Goal: Task Accomplishment & Management: Manage account settings

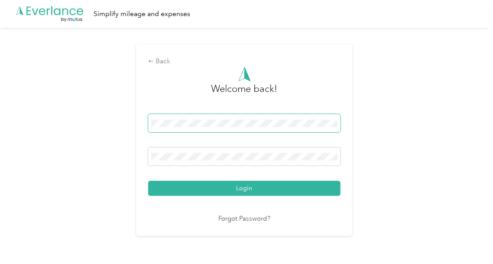
click at [159, 118] on span at bounding box center [244, 123] width 192 height 18
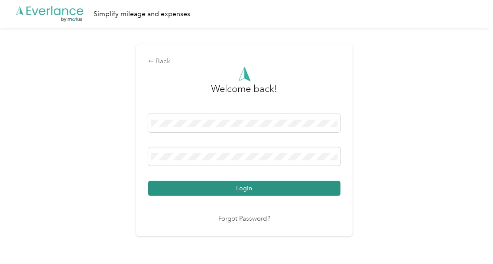
click at [229, 190] on button "Login" at bounding box center [244, 188] width 192 height 15
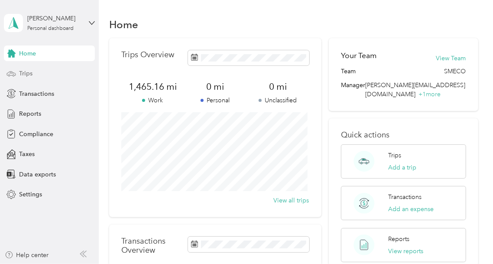
click at [26, 75] on span "Trips" at bounding box center [25, 73] width 13 height 9
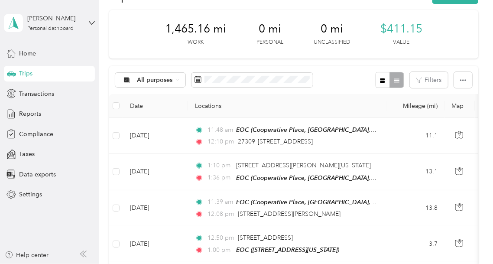
scroll to position [19, 0]
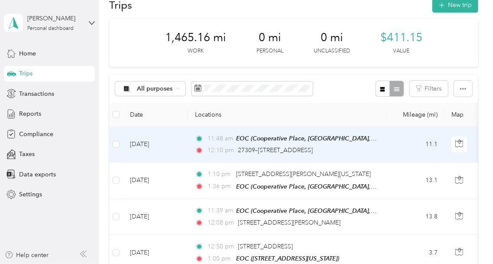
click at [146, 144] on td "[DATE]" at bounding box center [155, 145] width 65 height 36
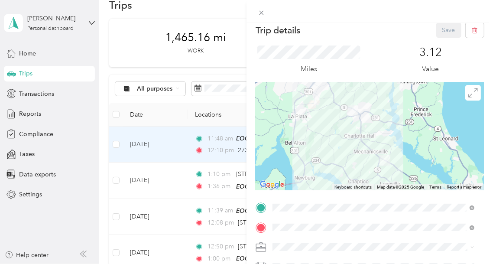
scroll to position [3, 0]
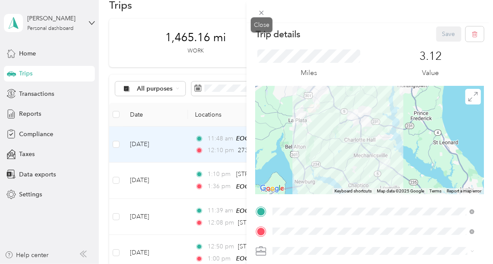
drag, startPoint x: 263, startPoint y: 10, endPoint x: 220, endPoint y: 94, distance: 93.8
click at [263, 11] on icon at bounding box center [262, 13] width 4 height 4
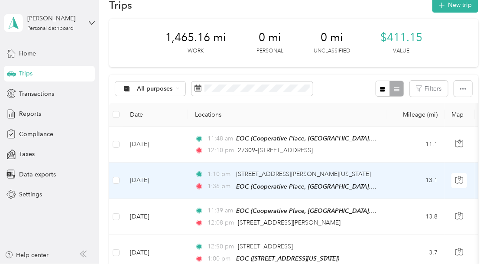
click at [153, 179] on td "[DATE]" at bounding box center [155, 180] width 65 height 36
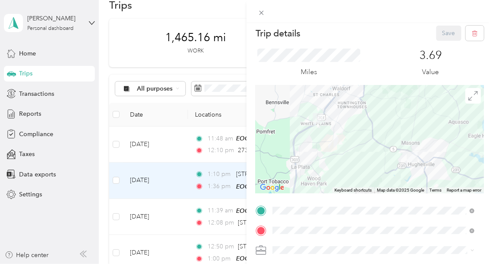
scroll to position [4, 0]
click at [259, 12] on icon at bounding box center [261, 12] width 7 height 7
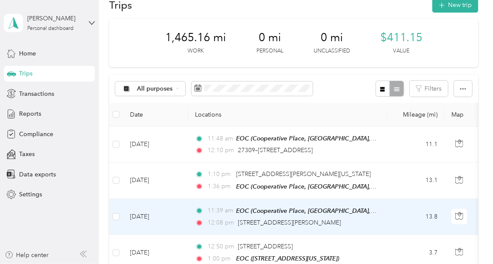
click at [150, 213] on td "[DATE]" at bounding box center [155, 217] width 65 height 36
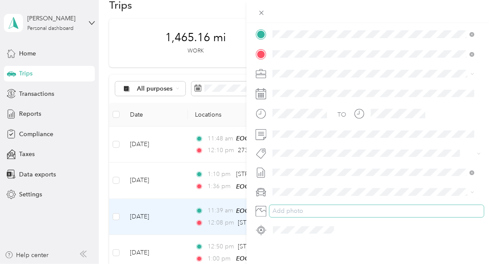
scroll to position [184, 0]
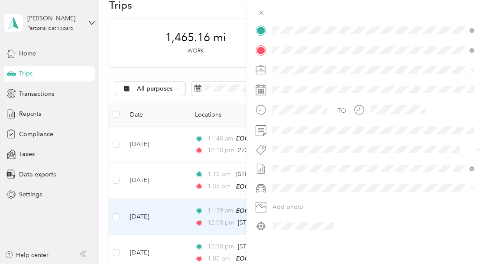
click at [347, 197] on div "TO Add photo" at bounding box center [370, 127] width 228 height 209
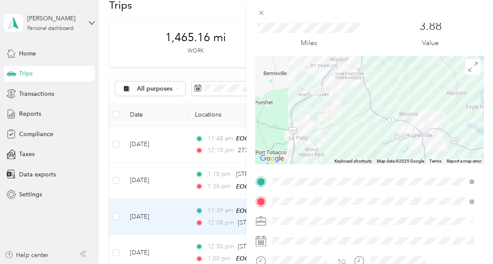
scroll to position [0, 0]
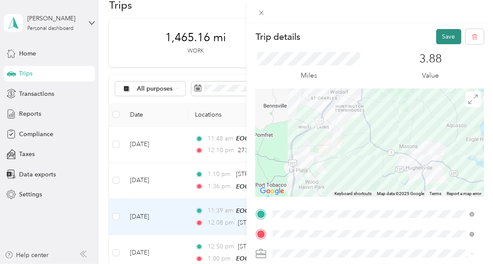
click at [439, 33] on button "Save" at bounding box center [448, 36] width 25 height 15
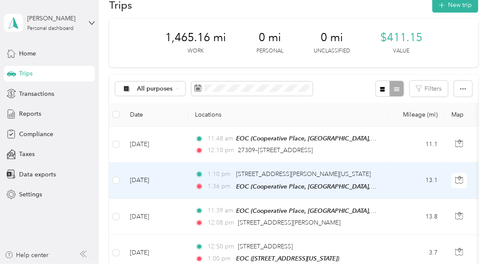
click at [139, 180] on td "[DATE]" at bounding box center [155, 180] width 65 height 36
click at [140, 179] on div at bounding box center [246, 132] width 493 height 264
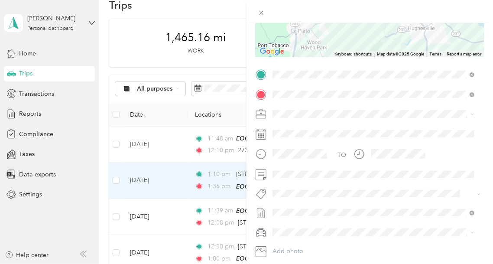
scroll to position [149, 0]
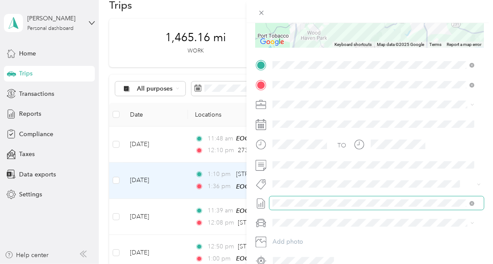
click at [354, 196] on span at bounding box center [377, 203] width 214 height 14
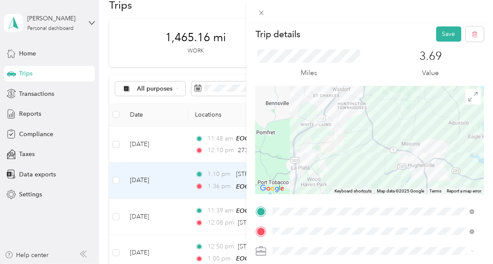
scroll to position [0, 0]
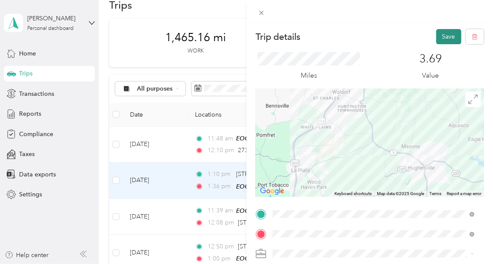
click at [440, 39] on button "Save" at bounding box center [448, 36] width 25 height 15
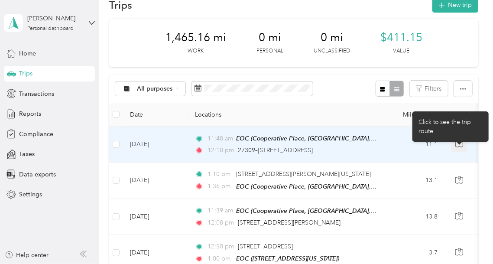
click at [458, 141] on icon "button" at bounding box center [459, 142] width 3 height 4
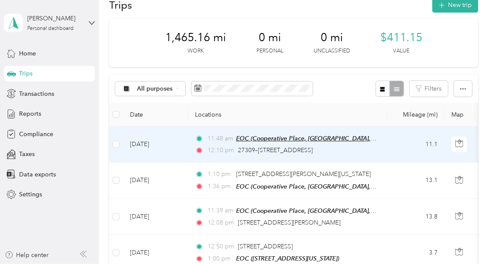
click at [250, 136] on span "EOC (Cooperative Place, [GEOGRAPHIC_DATA], [US_STATE])" at bounding box center [320, 138] width 168 height 7
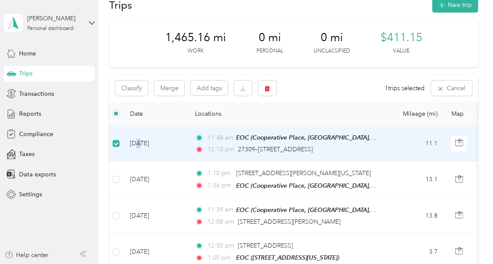
click at [139, 143] on td "[DATE]" at bounding box center [155, 144] width 65 height 36
click at [155, 143] on td "[DATE]" at bounding box center [155, 144] width 65 height 36
click at [267, 88] on icon "button" at bounding box center [267, 89] width 5 height 6
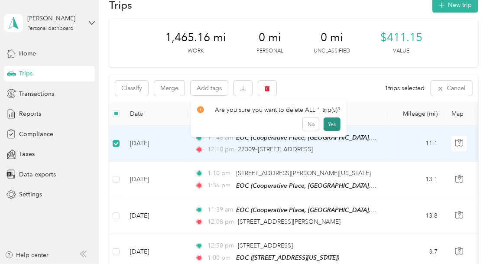
click at [328, 125] on button "Yes" at bounding box center [332, 124] width 17 height 14
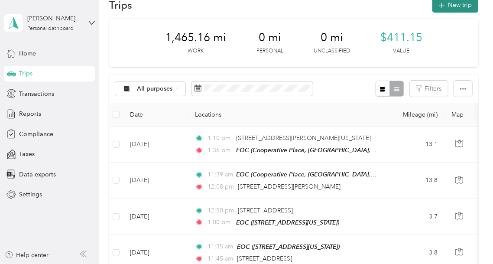
click at [442, 4] on icon "button" at bounding box center [442, 5] width 10 height 10
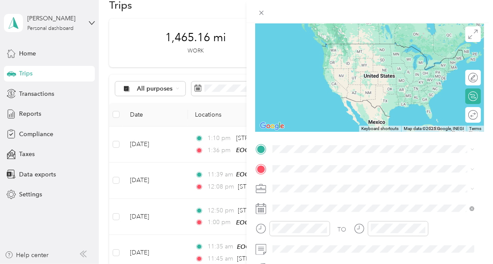
scroll to position [68, 0]
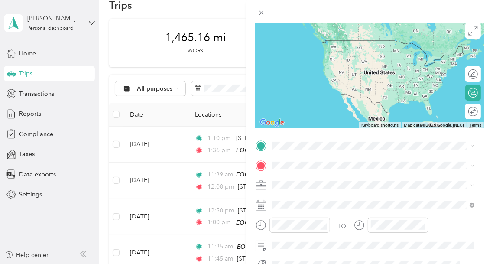
click at [323, 119] on div "EOC [STREET_ADDRESS][US_STATE]" at bounding box center [332, 110] width 87 height 18
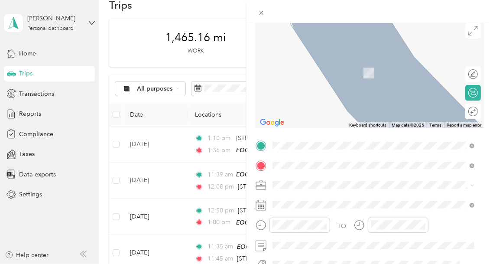
click at [318, 73] on span "[STREET_ADDRESS][PERSON_NAME][US_STATE]" at bounding box center [356, 69] width 135 height 8
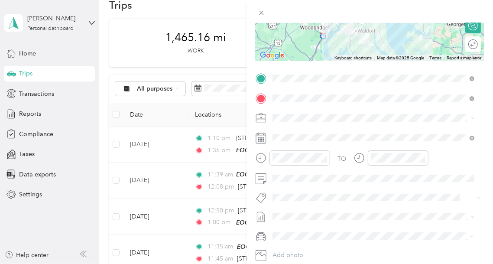
scroll to position [137, 0]
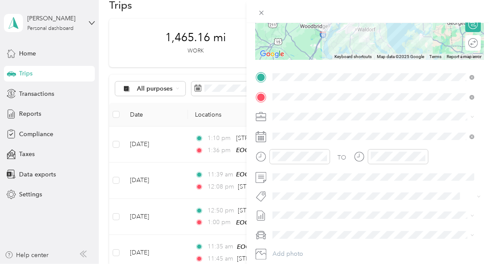
click at [263, 140] on icon at bounding box center [261, 136] width 11 height 11
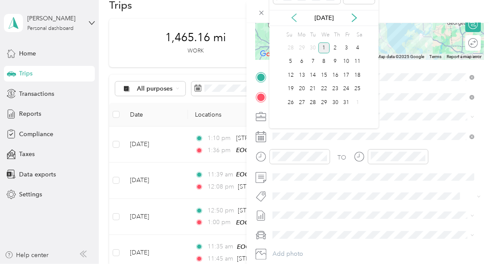
click at [293, 19] on icon at bounding box center [294, 18] width 4 height 8
click at [324, 72] on div "17" at bounding box center [323, 75] width 11 height 11
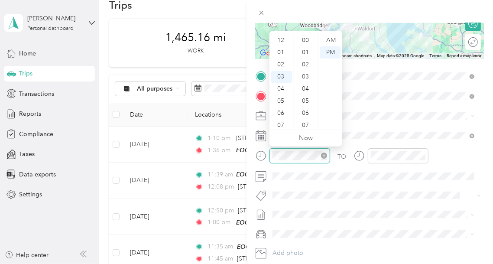
scroll to position [36, 0]
drag, startPoint x: 281, startPoint y: 86, endPoint x: 296, endPoint y: 80, distance: 16.9
click at [282, 86] on div "07" at bounding box center [281, 89] width 21 height 12
click at [308, 39] on div "00" at bounding box center [306, 40] width 21 height 12
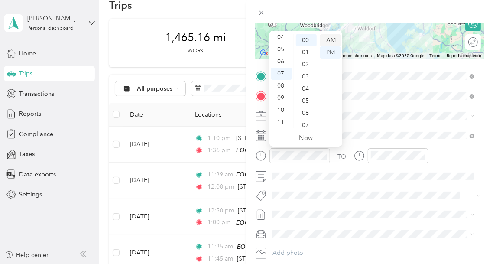
click at [330, 40] on div "AM" at bounding box center [330, 40] width 21 height 12
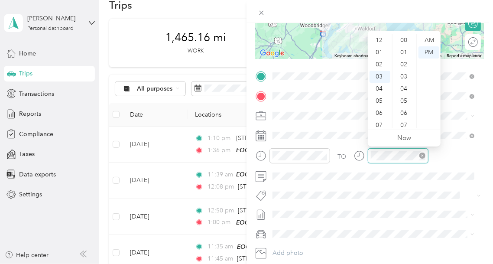
scroll to position [424, 0]
click at [379, 111] on div "09" at bounding box center [380, 113] width 21 height 12
click at [404, 40] on div "35" at bounding box center [404, 41] width 21 height 12
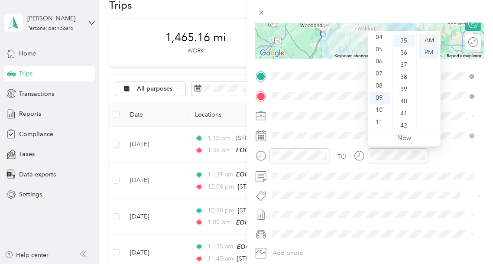
click at [427, 40] on div "AM" at bounding box center [429, 40] width 21 height 12
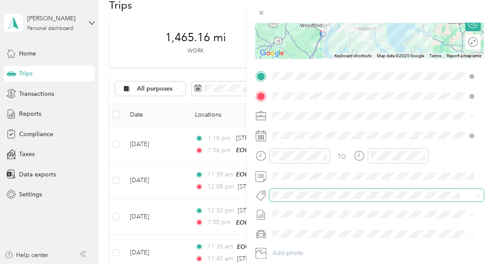
click at [377, 189] on span at bounding box center [377, 195] width 214 height 12
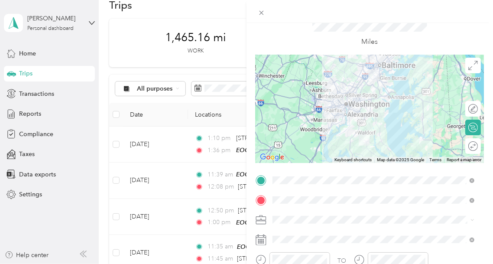
scroll to position [36, 0]
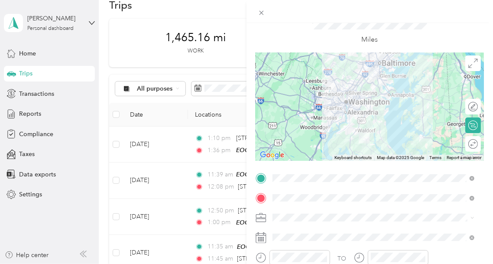
click at [370, 105] on div at bounding box center [370, 106] width 228 height 108
click at [367, 106] on div at bounding box center [370, 106] width 228 height 108
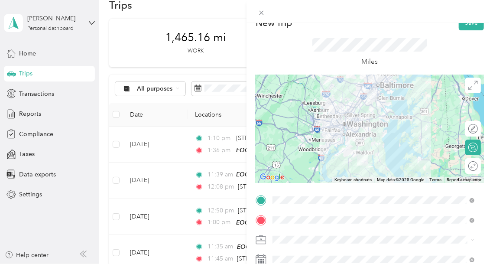
scroll to position [0, 0]
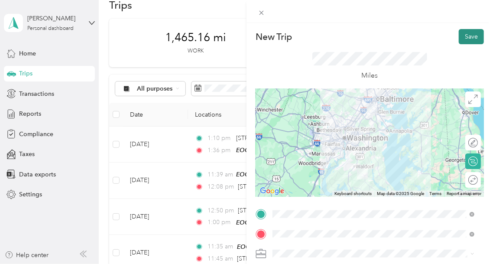
click at [459, 36] on button "Save" at bounding box center [471, 36] width 25 height 15
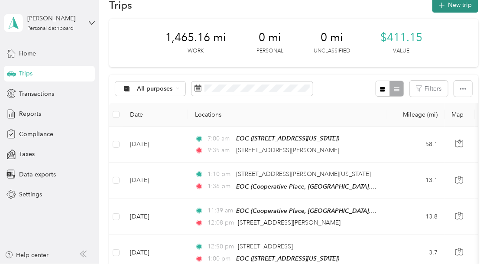
click at [456, 6] on button "New trip" at bounding box center [455, 4] width 46 height 15
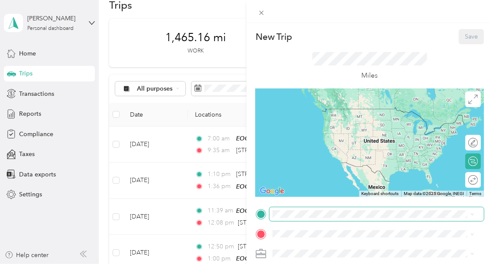
click at [285, 208] on span at bounding box center [377, 214] width 214 height 14
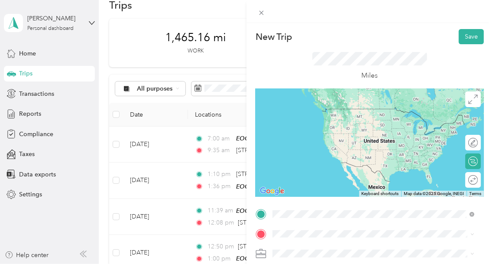
click at [307, 146] on span "[STREET_ADDRESS][PERSON_NAME][US_STATE]" at bounding box center [356, 142] width 135 height 8
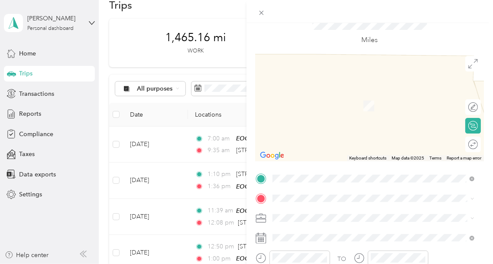
scroll to position [36, 0]
click at [308, 172] on span "[STREET_ADDRESS][US_STATE]" at bounding box center [332, 168] width 87 height 7
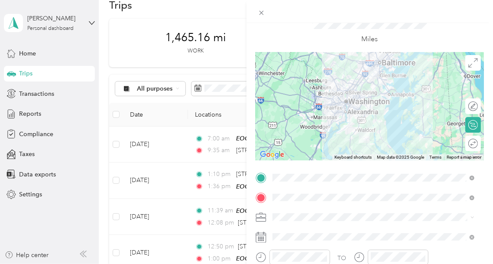
click at [369, 103] on div at bounding box center [370, 106] width 228 height 108
click at [366, 103] on div at bounding box center [370, 106] width 228 height 108
click at [368, 92] on div at bounding box center [370, 106] width 228 height 108
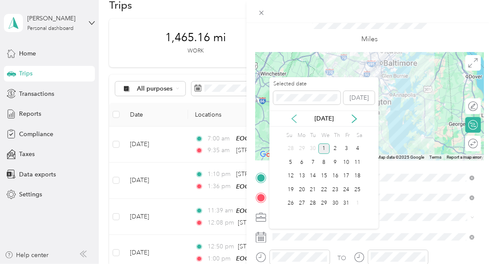
click at [293, 117] on icon at bounding box center [294, 119] width 4 height 8
click at [346, 176] on div "19" at bounding box center [346, 176] width 11 height 11
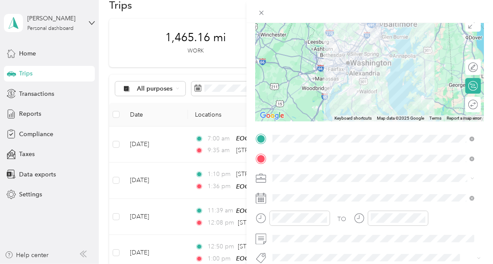
scroll to position [82, 0]
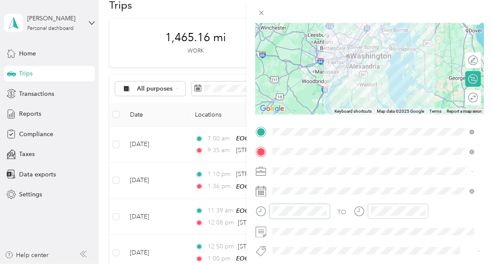
click at [267, 205] on div at bounding box center [293, 211] width 75 height 15
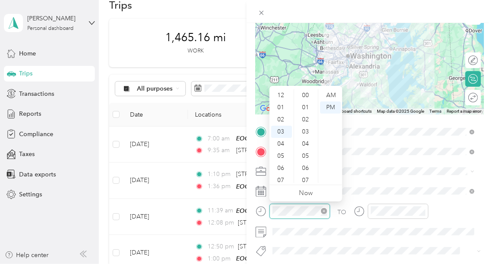
scroll to position [461, 0]
click at [261, 211] on icon at bounding box center [261, 211] width 11 height 11
click at [282, 106] on div "01" at bounding box center [281, 107] width 21 height 12
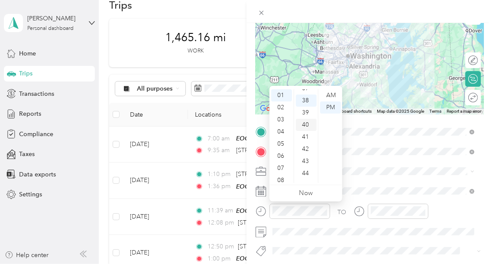
scroll to position [12, 0]
click at [308, 121] on div "15" at bounding box center [306, 122] width 21 height 12
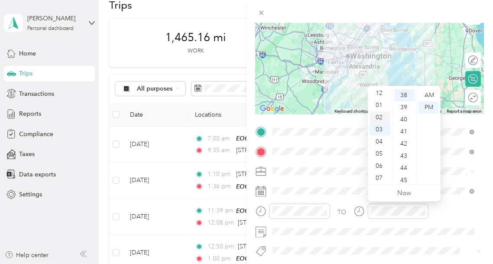
scroll to position [0, 0]
drag, startPoint x: 377, startPoint y: 115, endPoint x: 390, endPoint y: 123, distance: 15.2
click at [377, 116] on div "02" at bounding box center [380, 120] width 21 height 12
click at [401, 178] on div "45" at bounding box center [404, 180] width 21 height 12
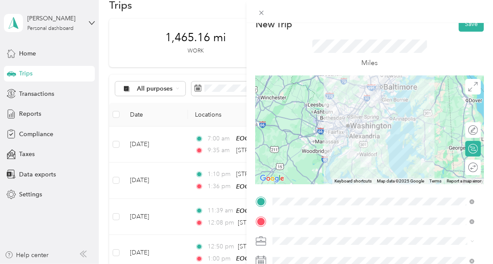
scroll to position [0, 0]
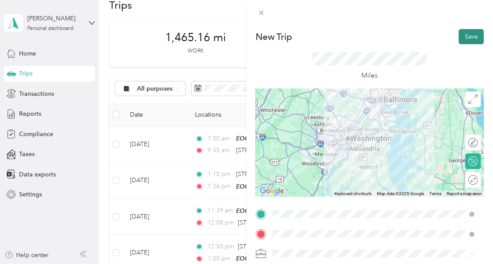
click at [462, 35] on button "Save" at bounding box center [471, 36] width 25 height 15
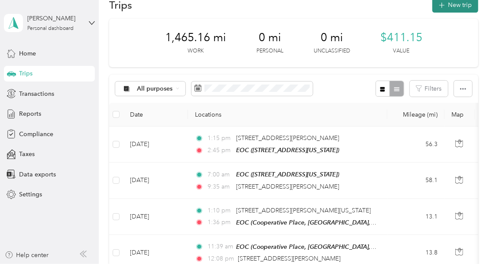
click at [452, 6] on button "New trip" at bounding box center [455, 4] width 46 height 15
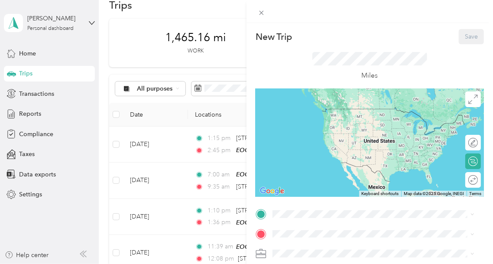
click at [310, 188] on span "[STREET_ADDRESS][US_STATE]" at bounding box center [332, 184] width 87 height 7
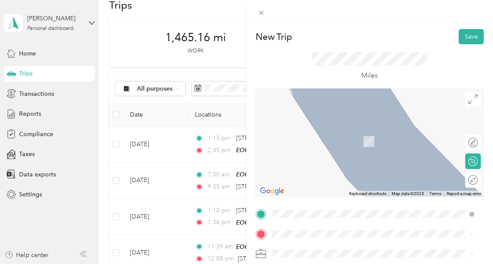
click at [295, 132] on strong "SRF" at bounding box center [294, 131] width 11 height 8
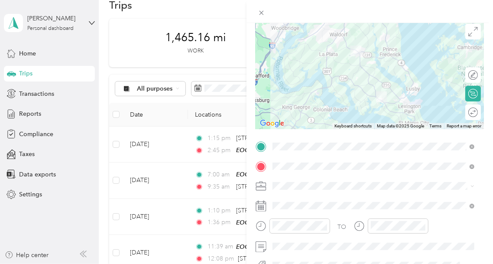
scroll to position [71, 0]
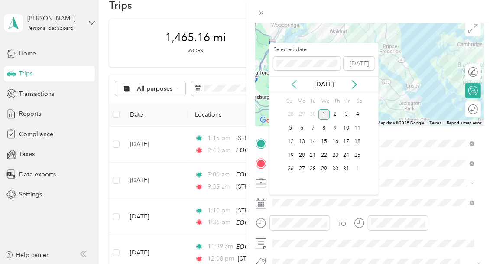
click at [294, 83] on icon at bounding box center [294, 84] width 9 height 9
click at [314, 155] on div "23" at bounding box center [313, 155] width 11 height 11
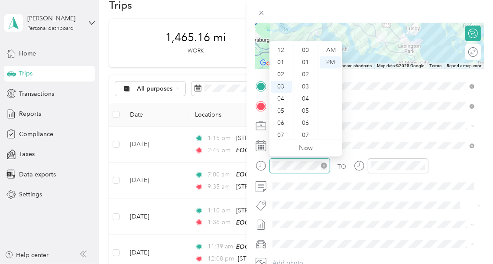
scroll to position [485, 0]
click at [282, 53] on div "01" at bounding box center [281, 50] width 21 height 12
click at [305, 62] on div "20" at bounding box center [306, 61] width 21 height 12
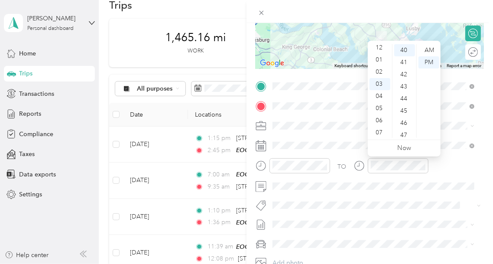
scroll to position [0, 0]
click at [379, 65] on div "01" at bounding box center [380, 62] width 21 height 12
click at [405, 117] on div "50" at bounding box center [404, 117] width 21 height 12
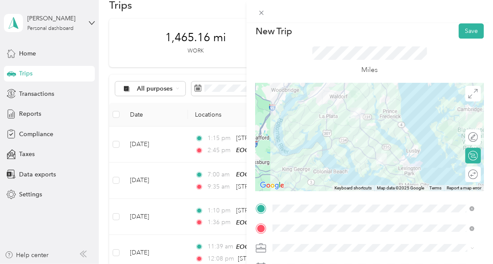
scroll to position [0, 0]
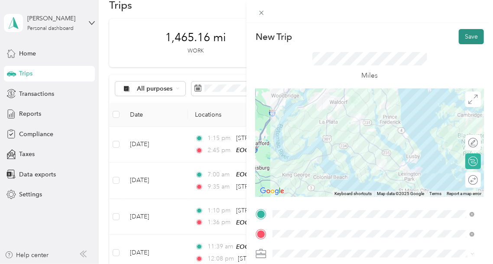
click at [459, 34] on button "Save" at bounding box center [471, 36] width 25 height 15
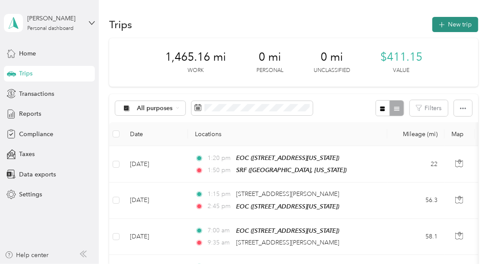
click at [462, 25] on button "New trip" at bounding box center [455, 24] width 46 height 15
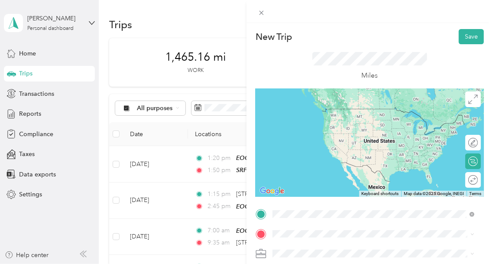
click at [323, 189] on div "EOC [STREET_ADDRESS][US_STATE]" at bounding box center [332, 180] width 87 height 18
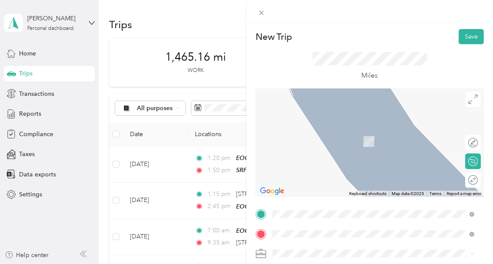
click at [313, 127] on span "[STREET_ADDRESS][US_STATE][US_STATE]" at bounding box center [348, 128] width 118 height 8
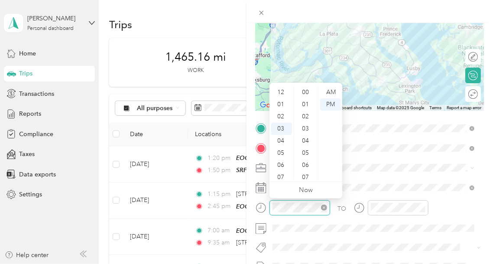
scroll to position [509, 0]
click at [279, 106] on div "04" at bounding box center [281, 104] width 21 height 12
click at [305, 129] on div "30" at bounding box center [306, 129] width 21 height 12
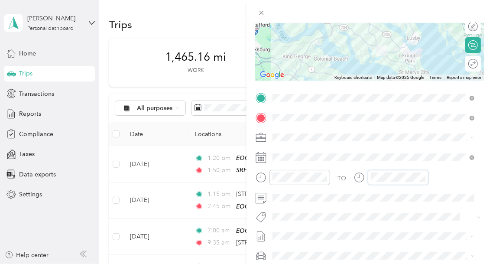
scroll to position [117, 0]
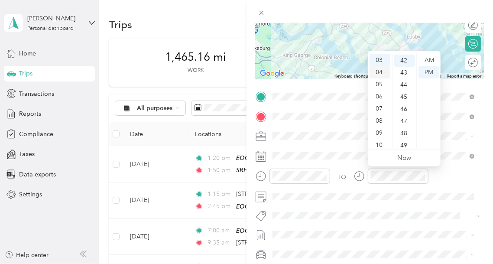
click at [378, 72] on div "04" at bounding box center [380, 72] width 21 height 12
click at [377, 73] on div "05" at bounding box center [380, 73] width 21 height 12
click at [403, 60] on div "00" at bounding box center [404, 60] width 21 height 12
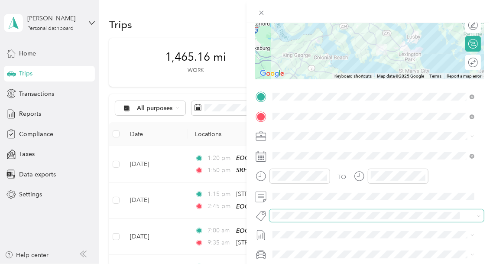
click at [388, 221] on div "TO Add photo" at bounding box center [370, 194] width 228 height 209
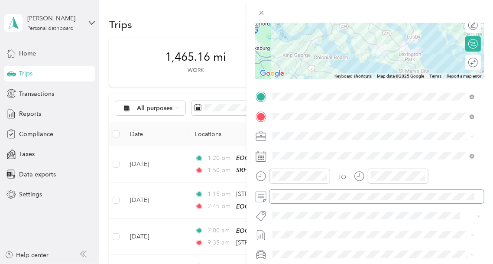
scroll to position [104, 0]
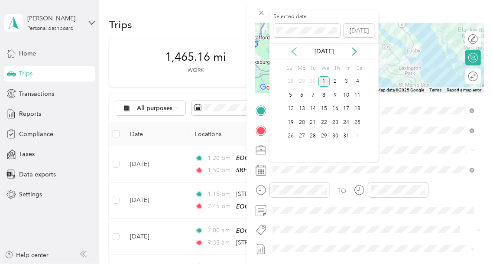
click at [292, 52] on icon at bounding box center [294, 52] width 4 height 8
click at [323, 121] on div "24" at bounding box center [323, 122] width 11 height 11
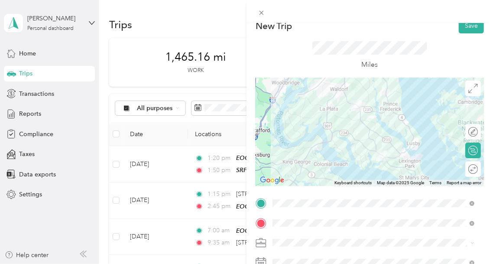
scroll to position [0, 0]
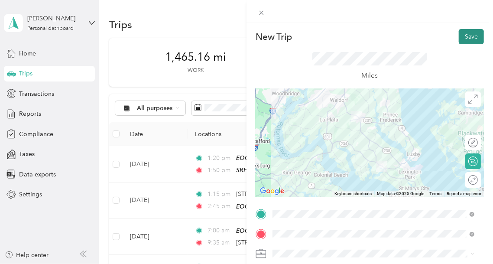
click at [466, 34] on button "Save" at bounding box center [471, 36] width 25 height 15
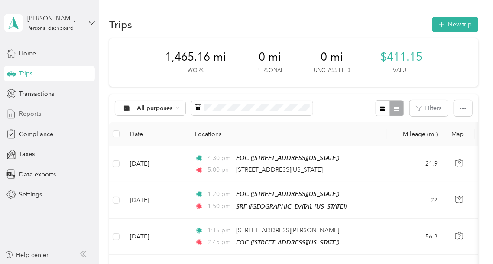
click at [26, 114] on span "Reports" at bounding box center [30, 113] width 22 height 9
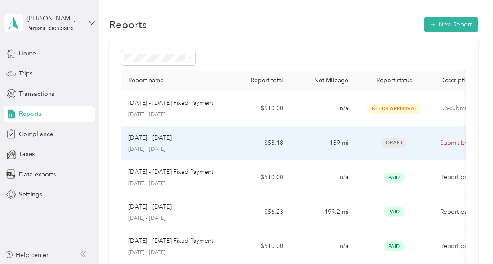
click at [148, 143] on div "[DATE] - [DATE] [DATE] - [DATE]" at bounding box center [173, 143] width 90 height 20
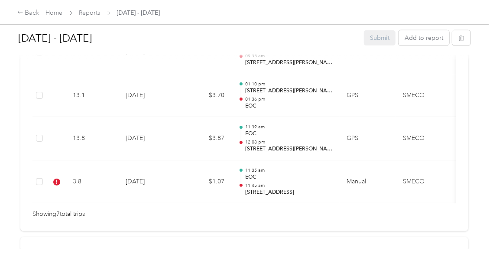
scroll to position [457, 0]
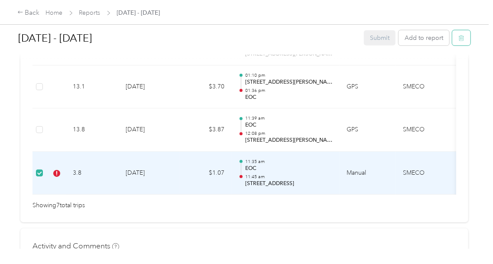
click at [462, 38] on icon "button" at bounding box center [461, 38] width 6 height 6
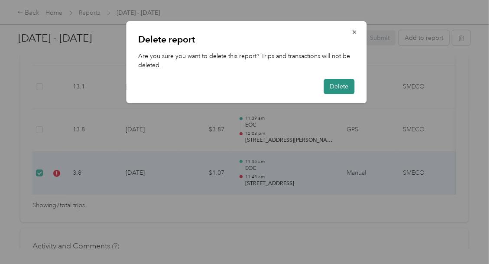
click at [346, 87] on button "Delete" at bounding box center [339, 86] width 31 height 15
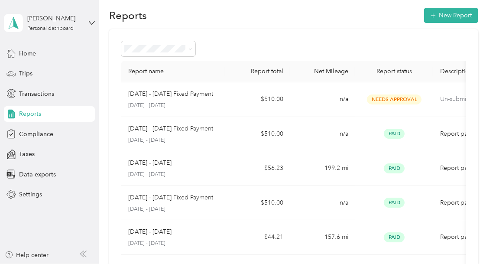
scroll to position [10, 0]
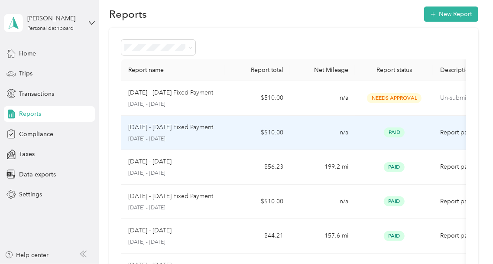
click at [186, 127] on p "[DATE] - [DATE] Fixed Payment" at bounding box center [170, 128] width 85 height 10
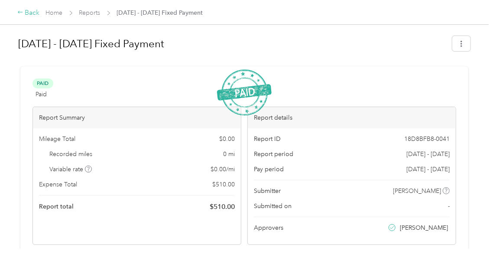
click at [34, 12] on div "Back" at bounding box center [28, 13] width 23 height 10
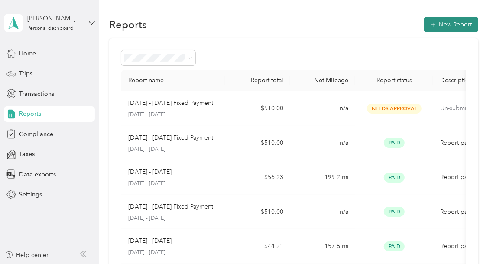
click at [431, 24] on icon "button" at bounding box center [433, 24] width 9 height 9
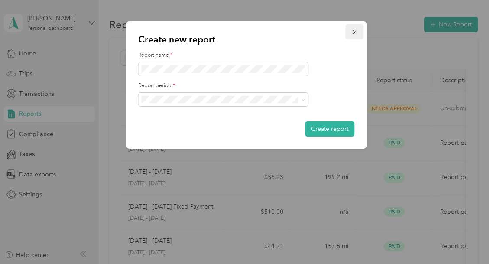
click at [354, 29] on icon "button" at bounding box center [355, 32] width 6 height 6
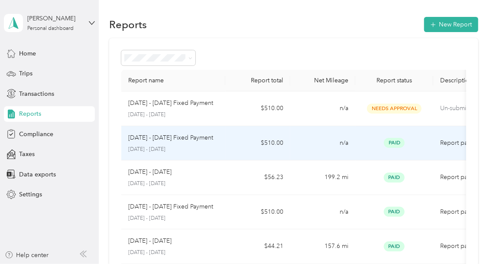
click at [174, 137] on p "[DATE] - [DATE] Fixed Payment" at bounding box center [170, 138] width 85 height 10
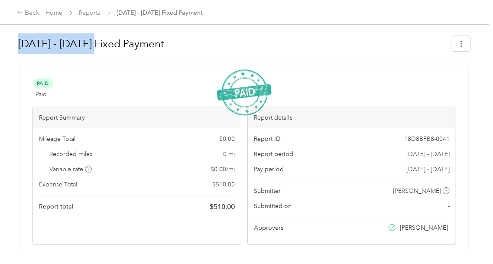
drag, startPoint x: 93, startPoint y: 42, endPoint x: 20, endPoint y: 34, distance: 73.3
click at [20, 34] on h1 "[DATE] - [DATE] Fixed Payment" at bounding box center [232, 43] width 428 height 21
copy h1 "[DATE] - [DATE]"
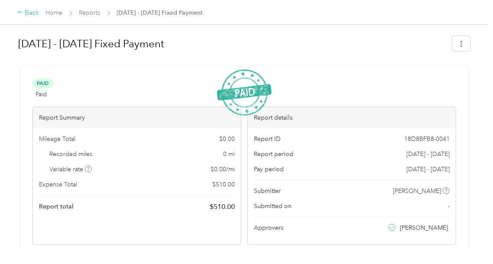
click at [23, 11] on icon at bounding box center [20, 12] width 6 height 6
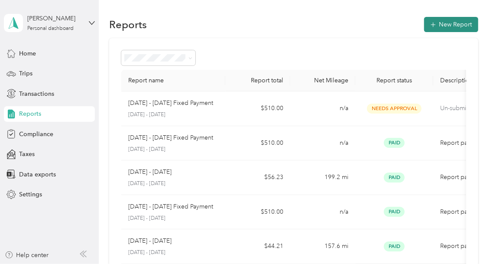
click at [429, 23] on icon "button" at bounding box center [433, 24] width 9 height 9
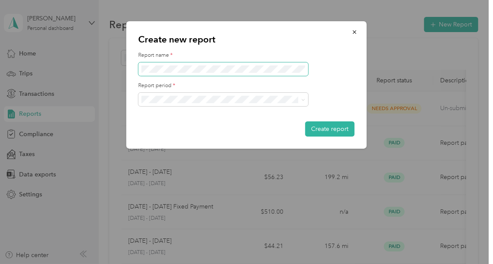
click at [136, 68] on div "Create new report Report name * Report period * Create report" at bounding box center [247, 84] width 240 height 127
click at [302, 98] on icon at bounding box center [304, 100] width 4 height 4
click at [180, 130] on div "[DATE] - [DATE]" at bounding box center [224, 129] width 158 height 9
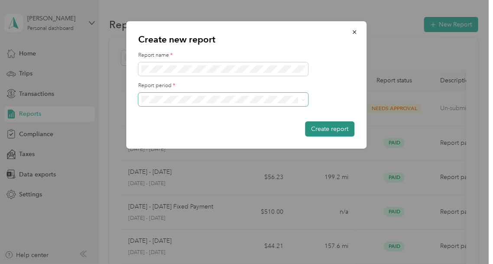
click at [324, 131] on button "Create report" at bounding box center [329, 128] width 49 height 15
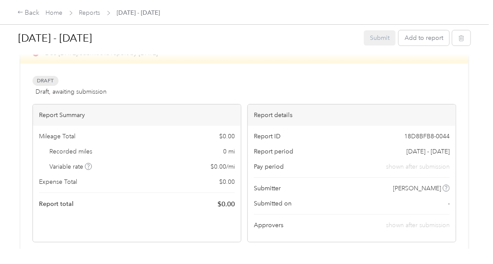
scroll to position [13, 0]
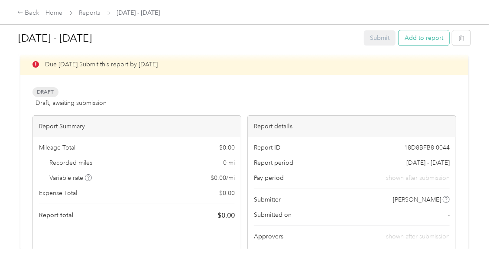
click at [424, 36] on button "Add to report" at bounding box center [424, 37] width 51 height 15
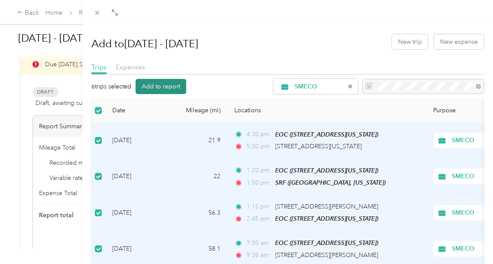
click at [174, 87] on button "Add to report" at bounding box center [161, 86] width 51 height 15
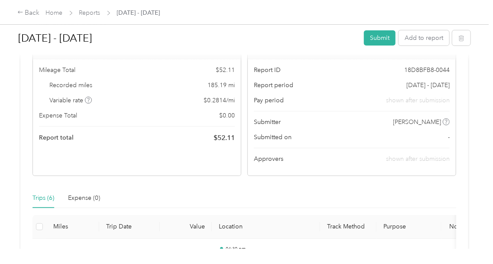
scroll to position [82, 0]
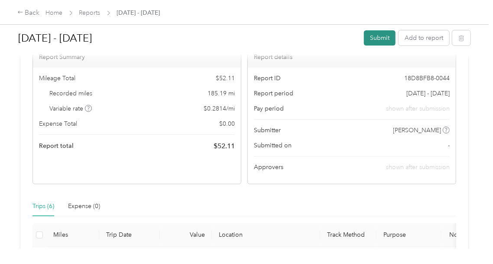
click at [371, 36] on button "Submit" at bounding box center [380, 37] width 32 height 15
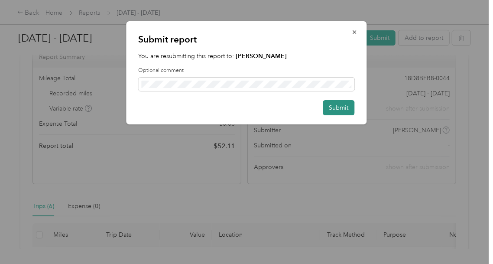
click at [338, 110] on button "Submit" at bounding box center [339, 107] width 32 height 15
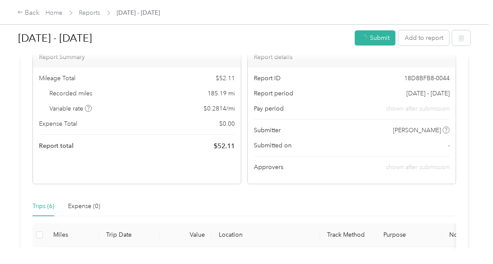
scroll to position [61, 0]
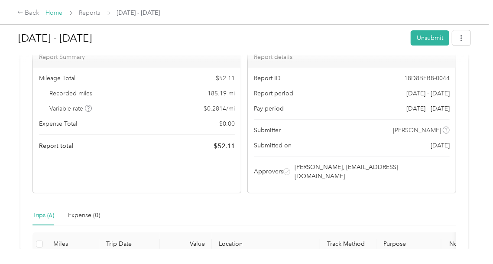
click at [49, 15] on link "Home" at bounding box center [54, 12] width 17 height 7
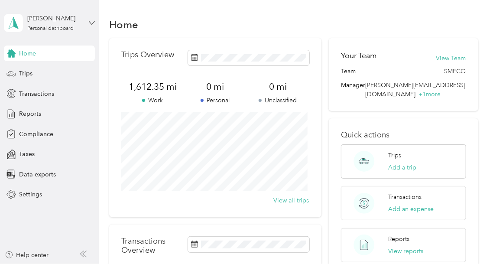
click at [92, 21] on icon at bounding box center [92, 23] width 6 height 6
click at [37, 69] on div "Log out" at bounding box center [28, 66] width 33 height 9
